Goal: Transaction & Acquisition: Purchase product/service

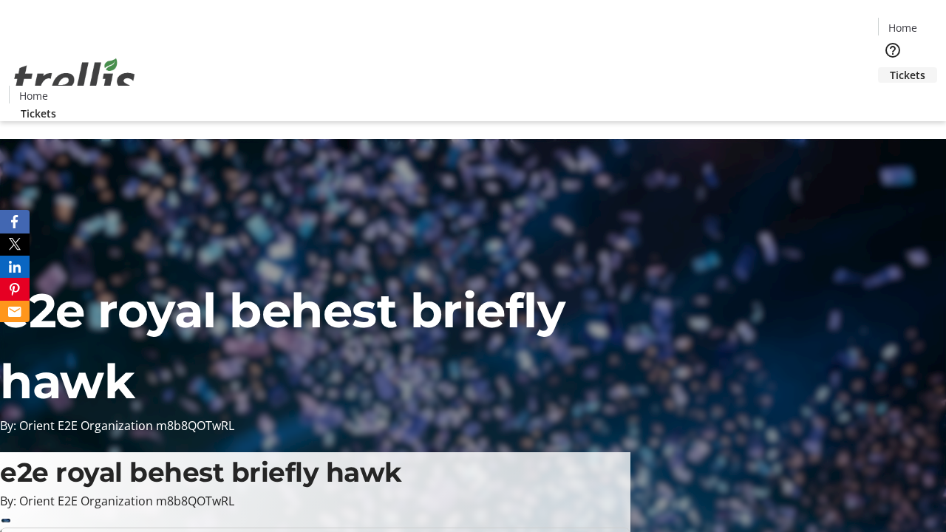
click at [890, 67] on span "Tickets" at bounding box center [907, 75] width 35 height 16
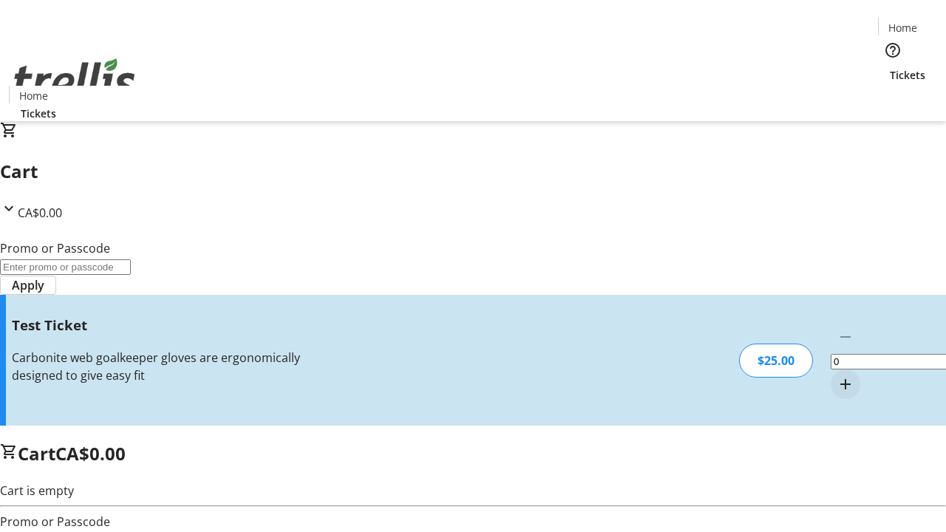
click at [837, 376] on mat-icon "Increment by one" at bounding box center [846, 385] width 18 height 18
type input "1"
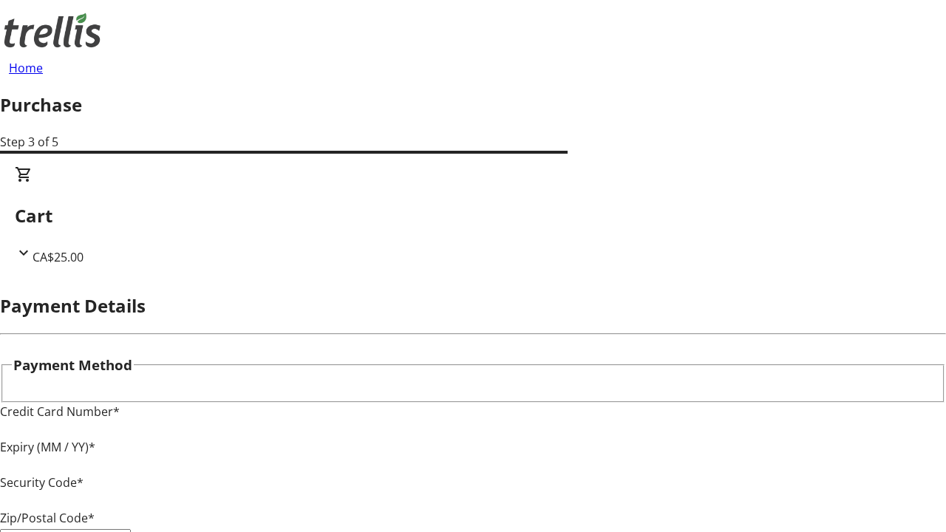
type input "V1Y 0C2"
